Goal: Task Accomplishment & Management: Use online tool/utility

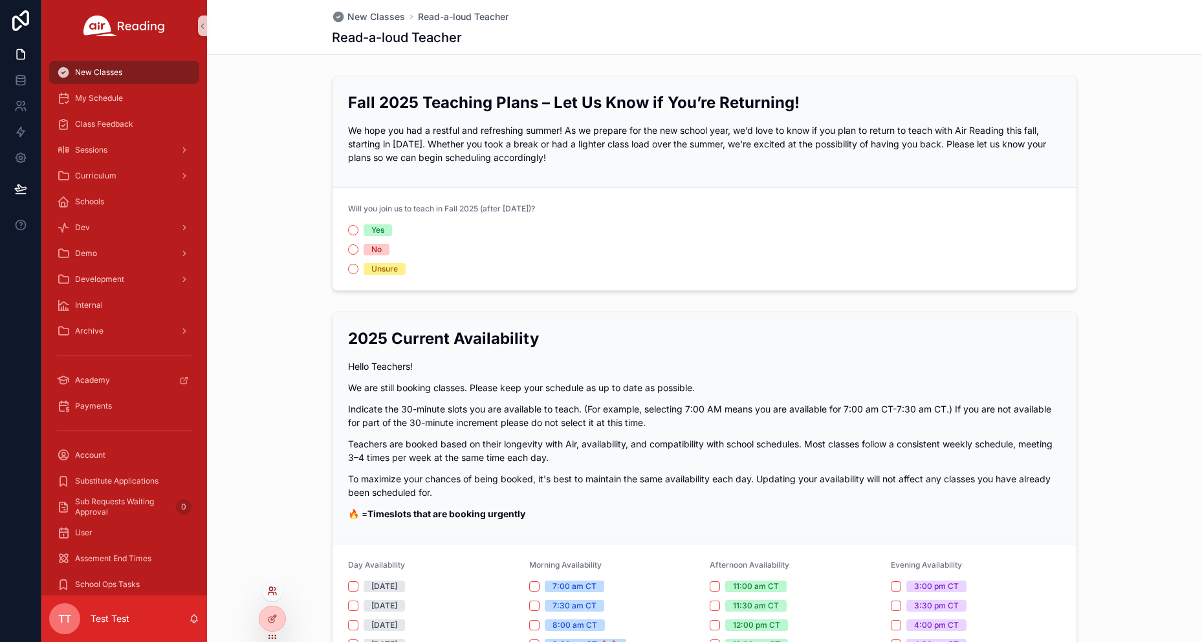
click at [275, 591] on icon at bounding box center [272, 591] width 10 height 10
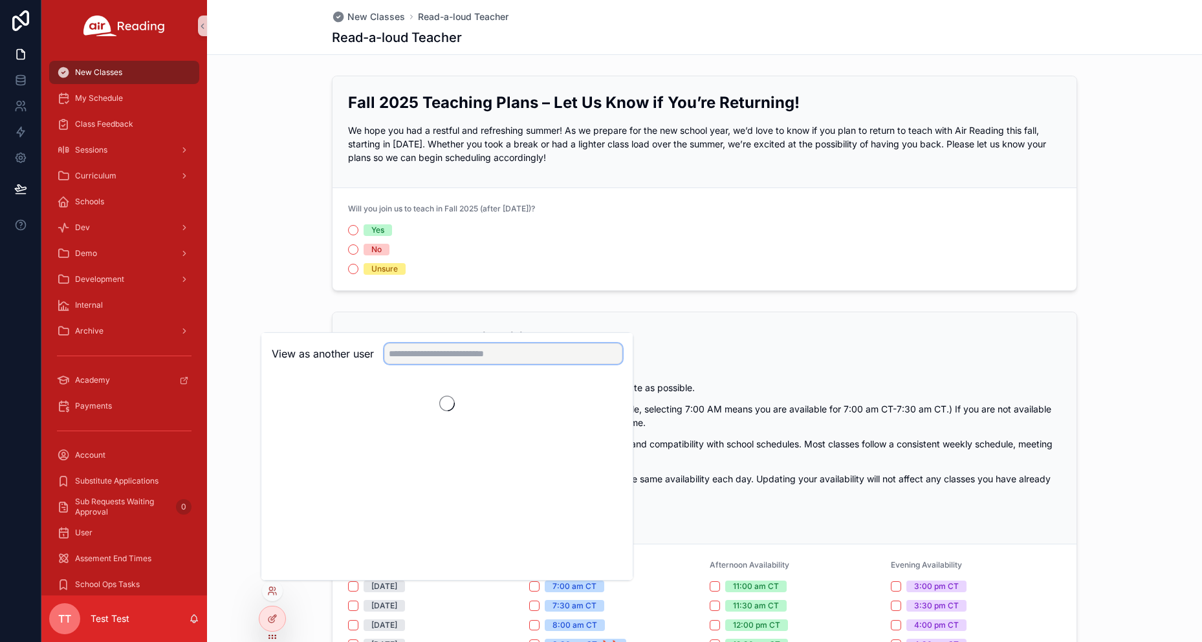
click at [445, 354] on input "text" at bounding box center [503, 353] width 238 height 21
paste input "**********"
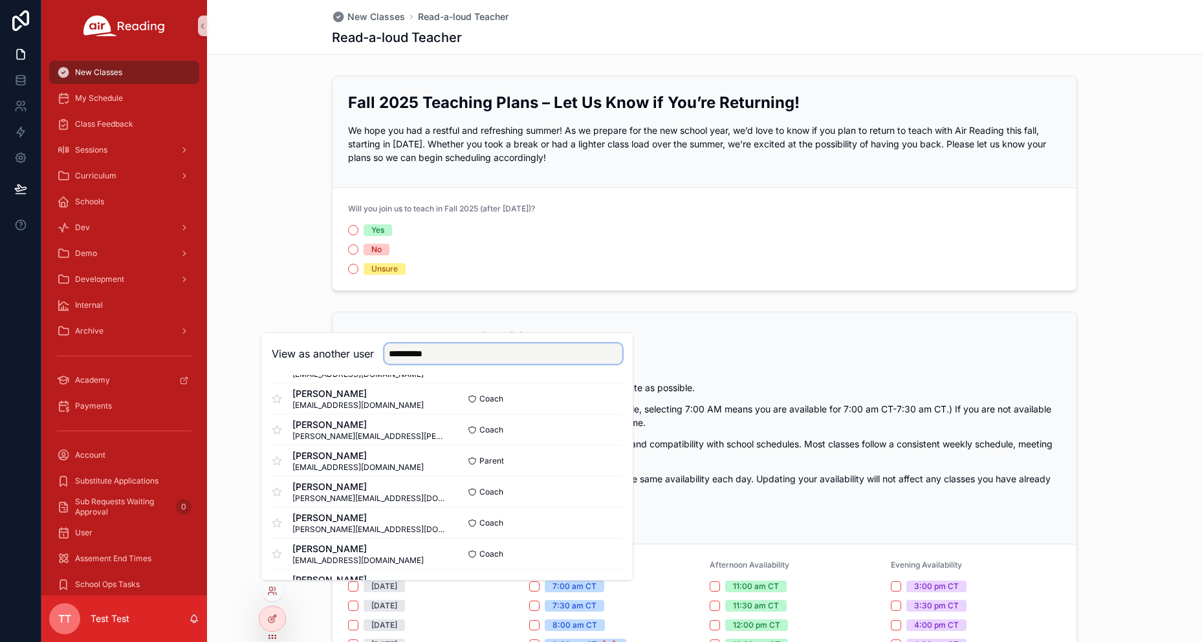
scroll to position [1492, 0]
type input "**********"
click at [595, 552] on button "Select" at bounding box center [606, 554] width 34 height 19
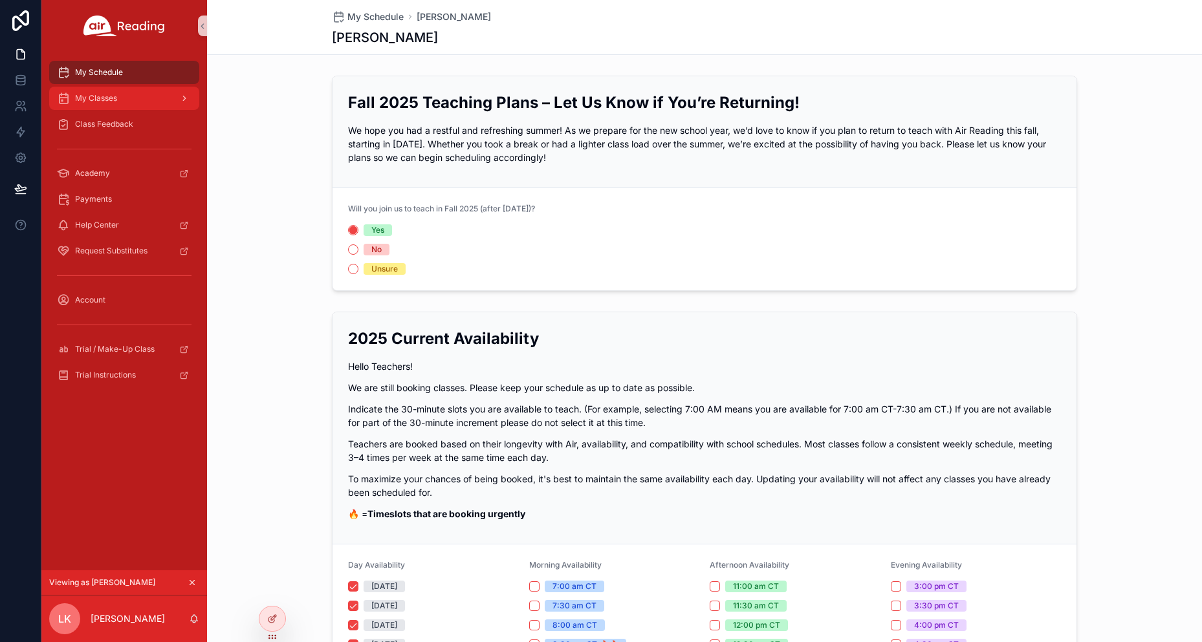
click at [115, 91] on div "My Classes" at bounding box center [124, 98] width 135 height 21
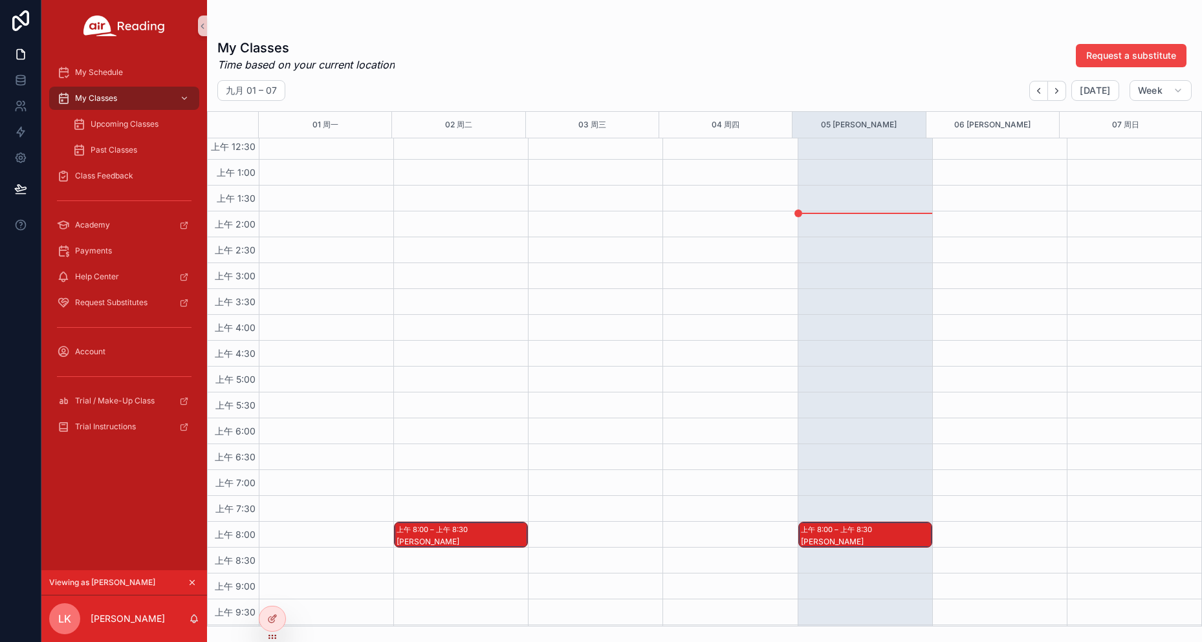
scroll to position [65, 0]
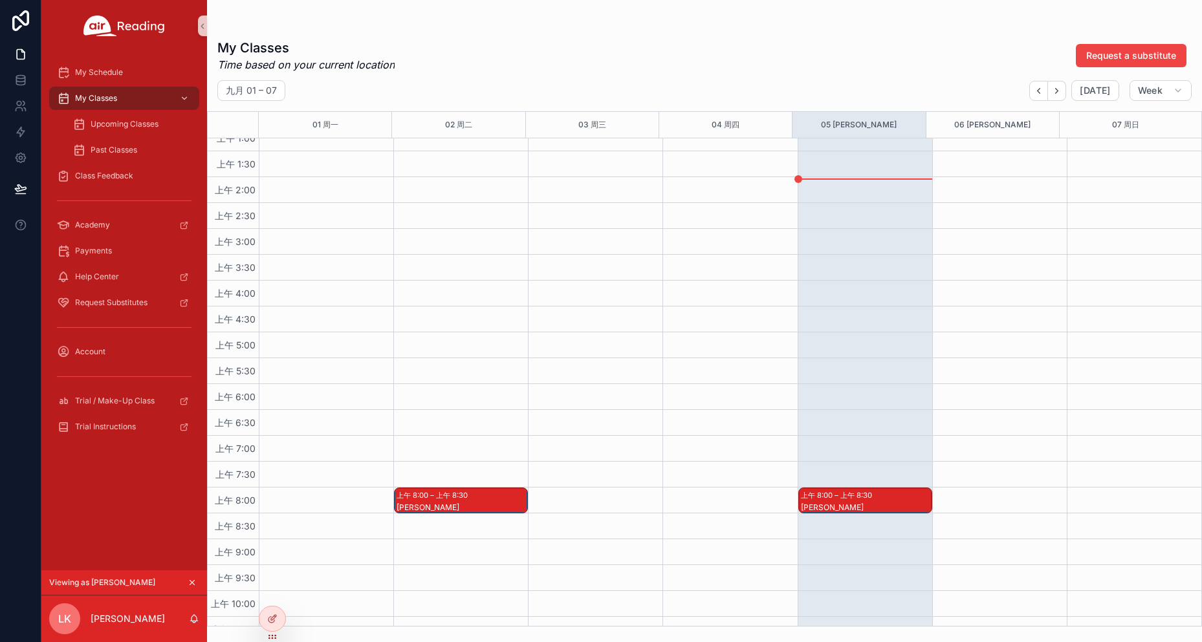
click at [855, 499] on div "上午 8:00 – 上午 8:30" at bounding box center [838, 495] width 74 height 13
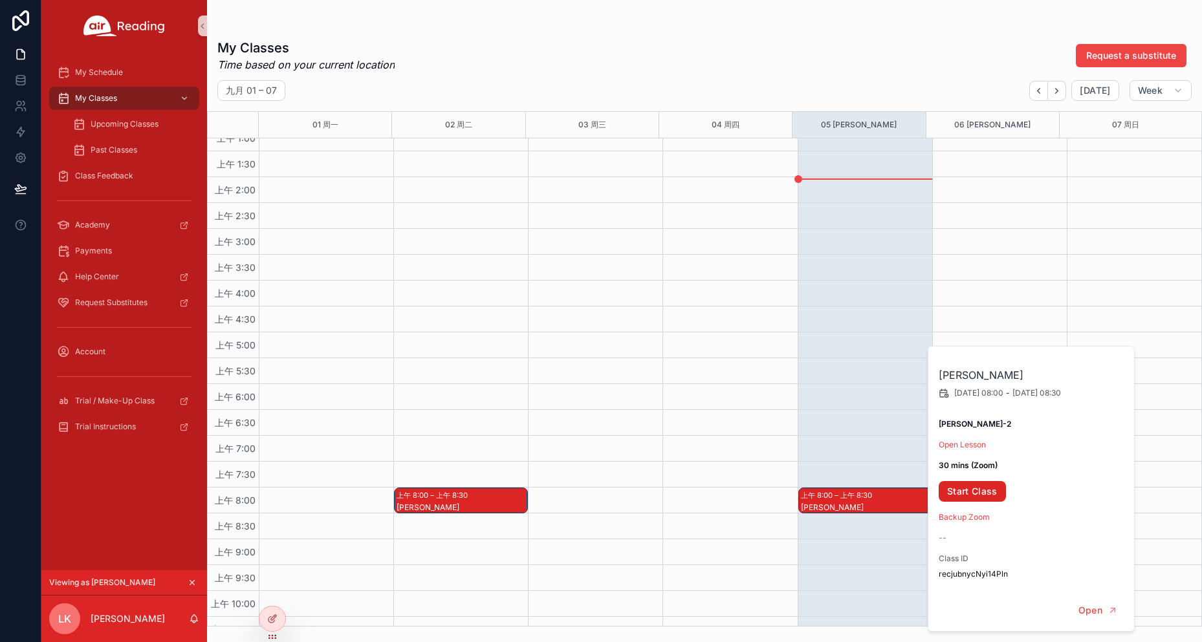
click at [973, 485] on link "Start Class" at bounding box center [972, 491] width 67 height 21
click at [121, 122] on span "Upcoming Classes" at bounding box center [125, 124] width 68 height 10
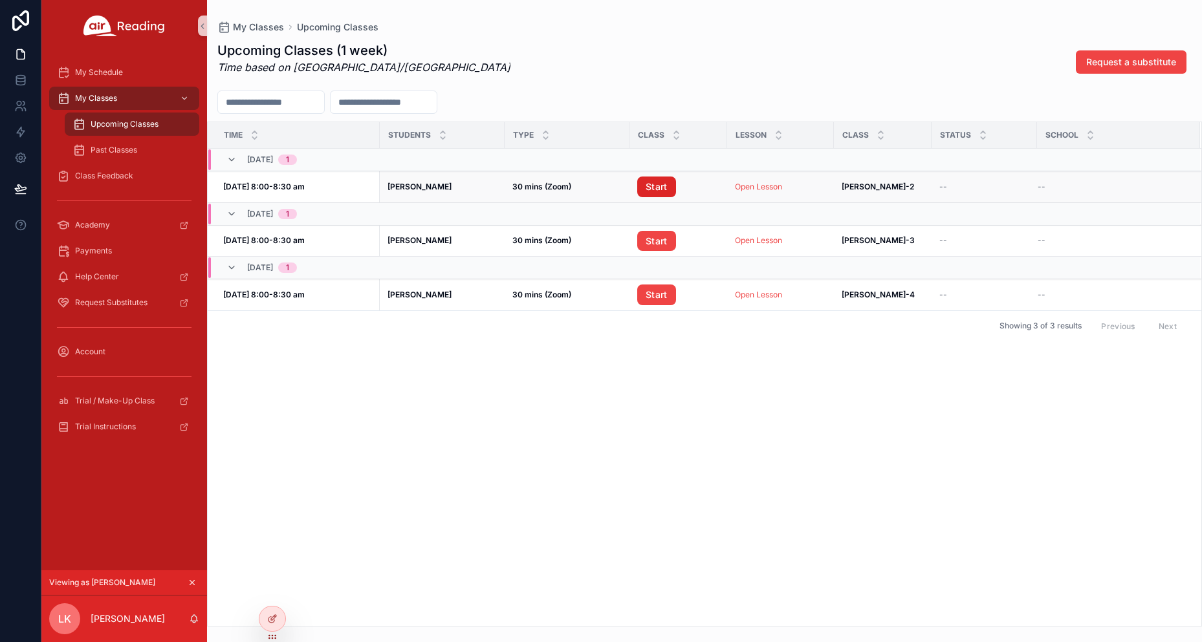
click at [646, 184] on link "Start" at bounding box center [656, 187] width 39 height 21
click at [135, 182] on div "Class Feedback" at bounding box center [124, 176] width 135 height 21
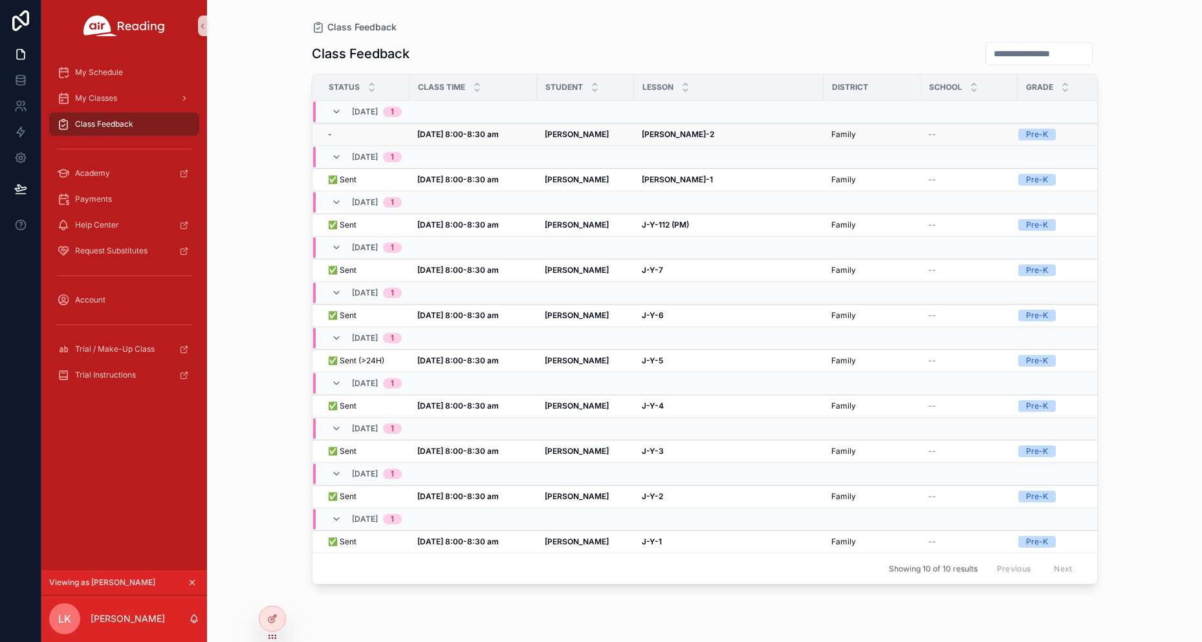
click at [507, 133] on div "[DATE] 8:00-8:30 am [DATE] 8:00-8:30 am" at bounding box center [473, 134] width 112 height 10
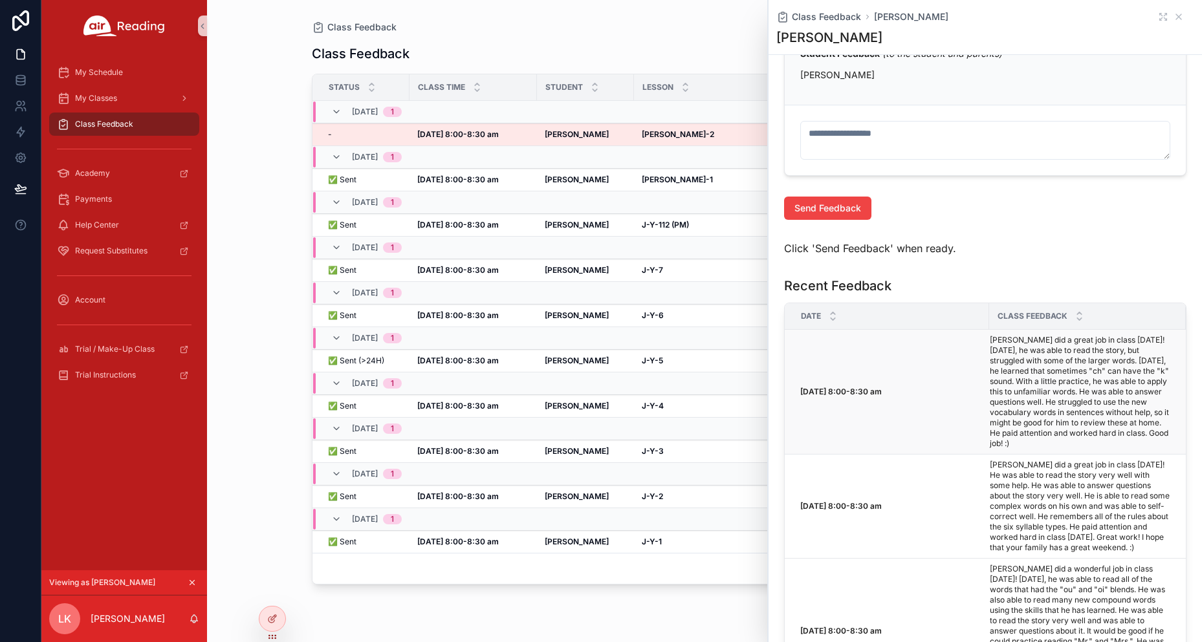
scroll to position [582, 0]
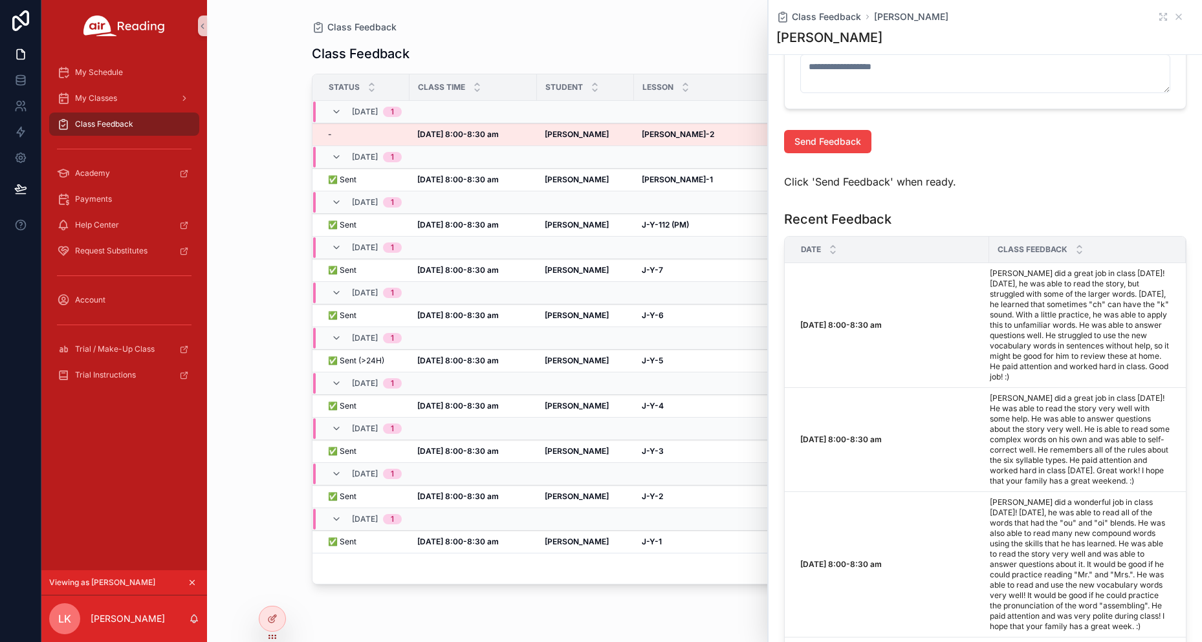
click at [277, 289] on div "Class Feedback Class Feedback Status Class Time Student [GEOGRAPHIC_DATA] Grade…" at bounding box center [704, 321] width 995 height 642
click at [1173, 12] on icon "scrollable content" at bounding box center [1178, 17] width 10 height 10
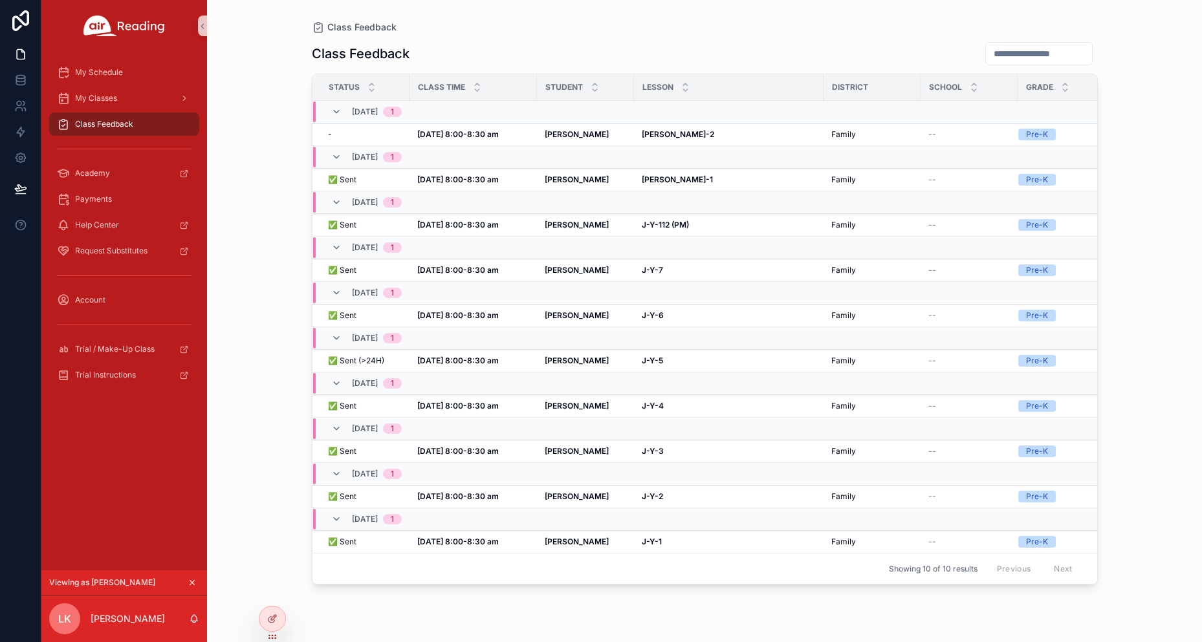
click at [1022, 568] on div "Previous Next" at bounding box center [1035, 569] width 94 height 20
click at [990, 568] on div "Previous Next" at bounding box center [1035, 569] width 94 height 20
click at [1003, 568] on div "Previous Next" at bounding box center [1035, 569] width 94 height 20
click at [1014, 567] on div "Previous Next" at bounding box center [1035, 569] width 94 height 20
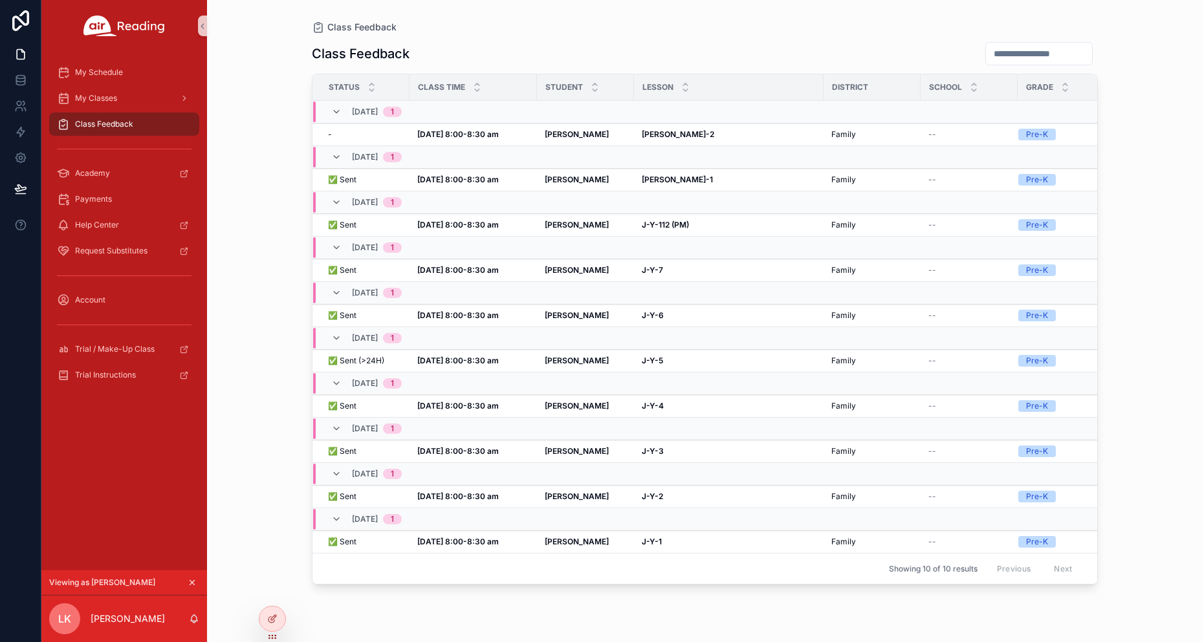
click at [1078, 569] on div "Previous Next" at bounding box center [1035, 569] width 94 height 20
click at [1067, 571] on div "Previous Next" at bounding box center [1035, 569] width 94 height 20
click at [1062, 565] on div "Previous Next" at bounding box center [1035, 569] width 94 height 20
click at [275, 593] on icon at bounding box center [275, 594] width 1 height 3
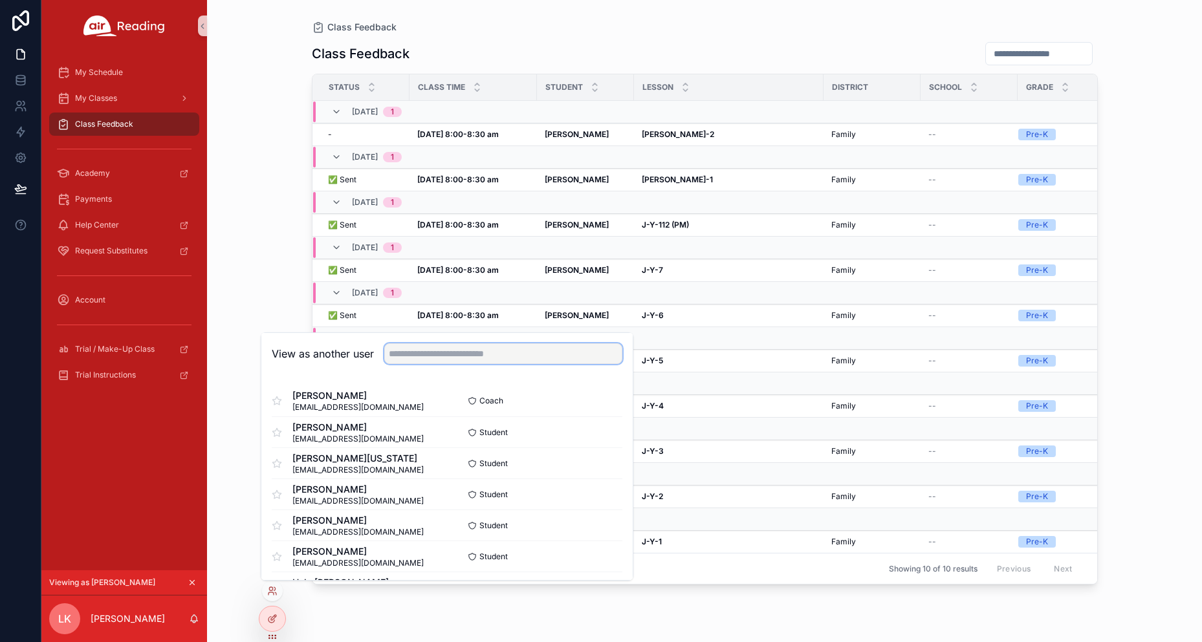
click at [412, 355] on input "text" at bounding box center [503, 353] width 238 height 21
paste input "**********"
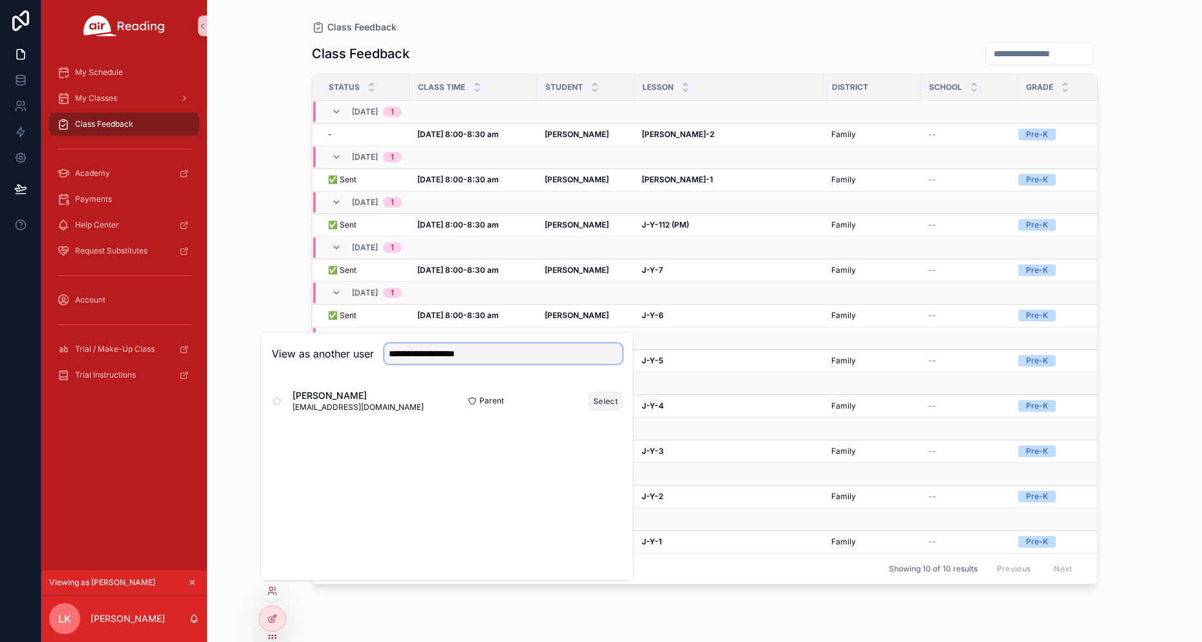
type input "**********"
click at [609, 400] on button "Select" at bounding box center [606, 401] width 34 height 19
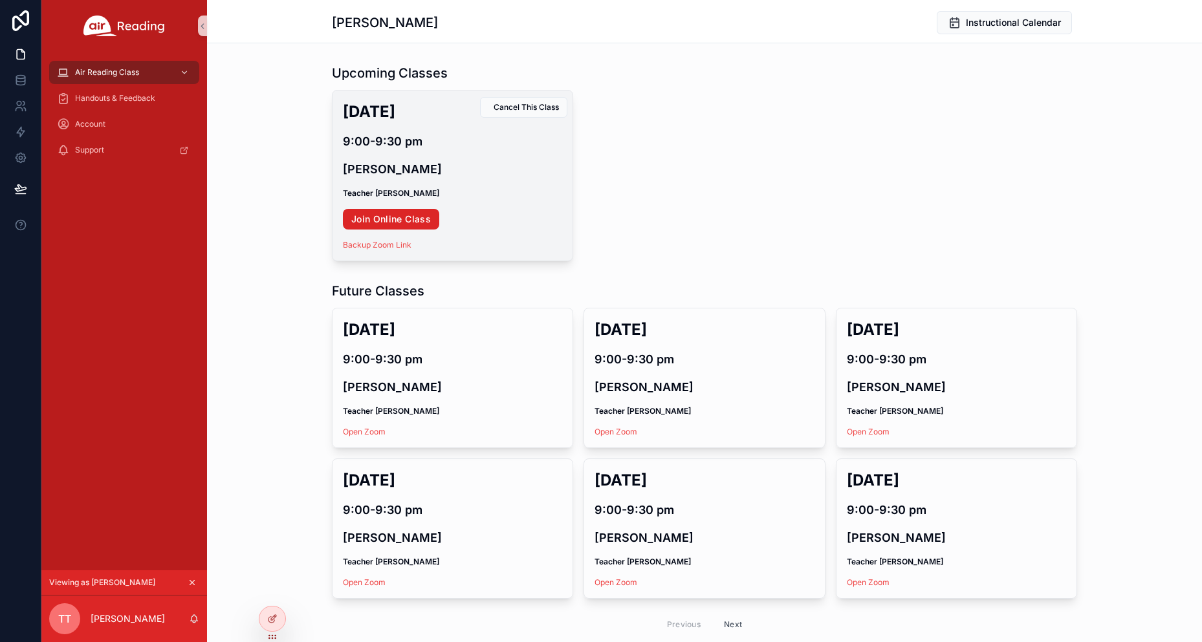
click at [395, 220] on link "Join Online Class" at bounding box center [391, 219] width 96 height 21
